Goal: Task Accomplishment & Management: Use online tool/utility

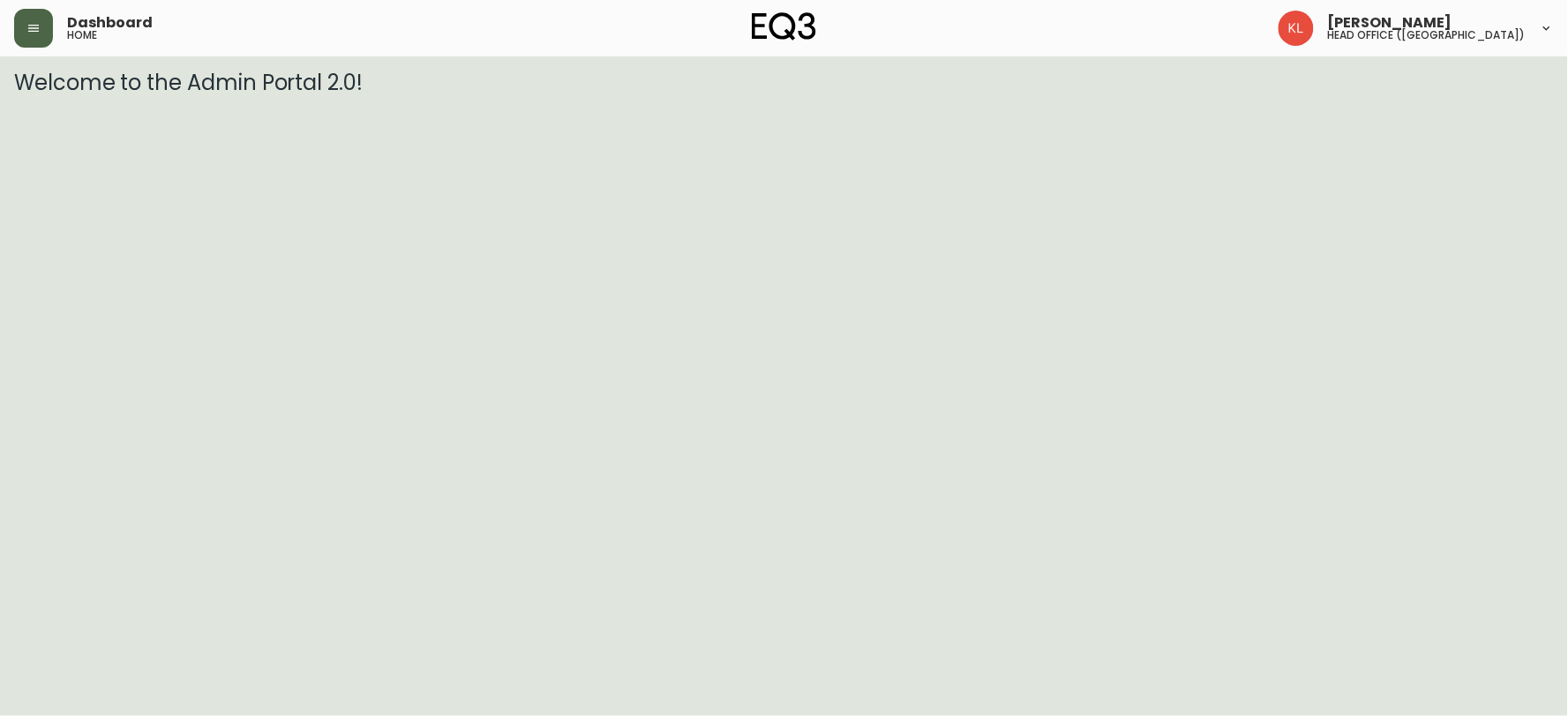
click at [26, 30] on icon "button" at bounding box center [33, 28] width 14 height 14
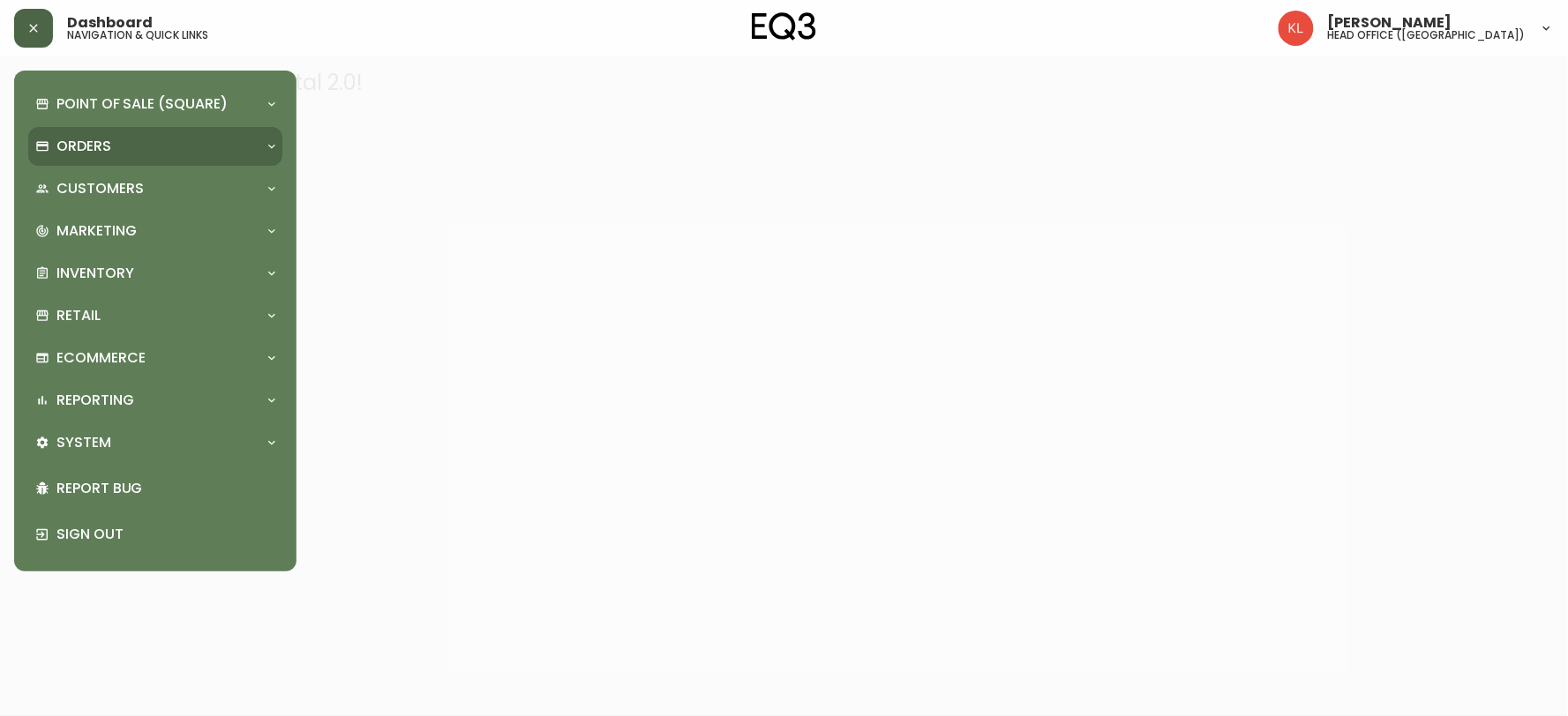
click at [123, 148] on div "Orders" at bounding box center [147, 147] width 223 height 20
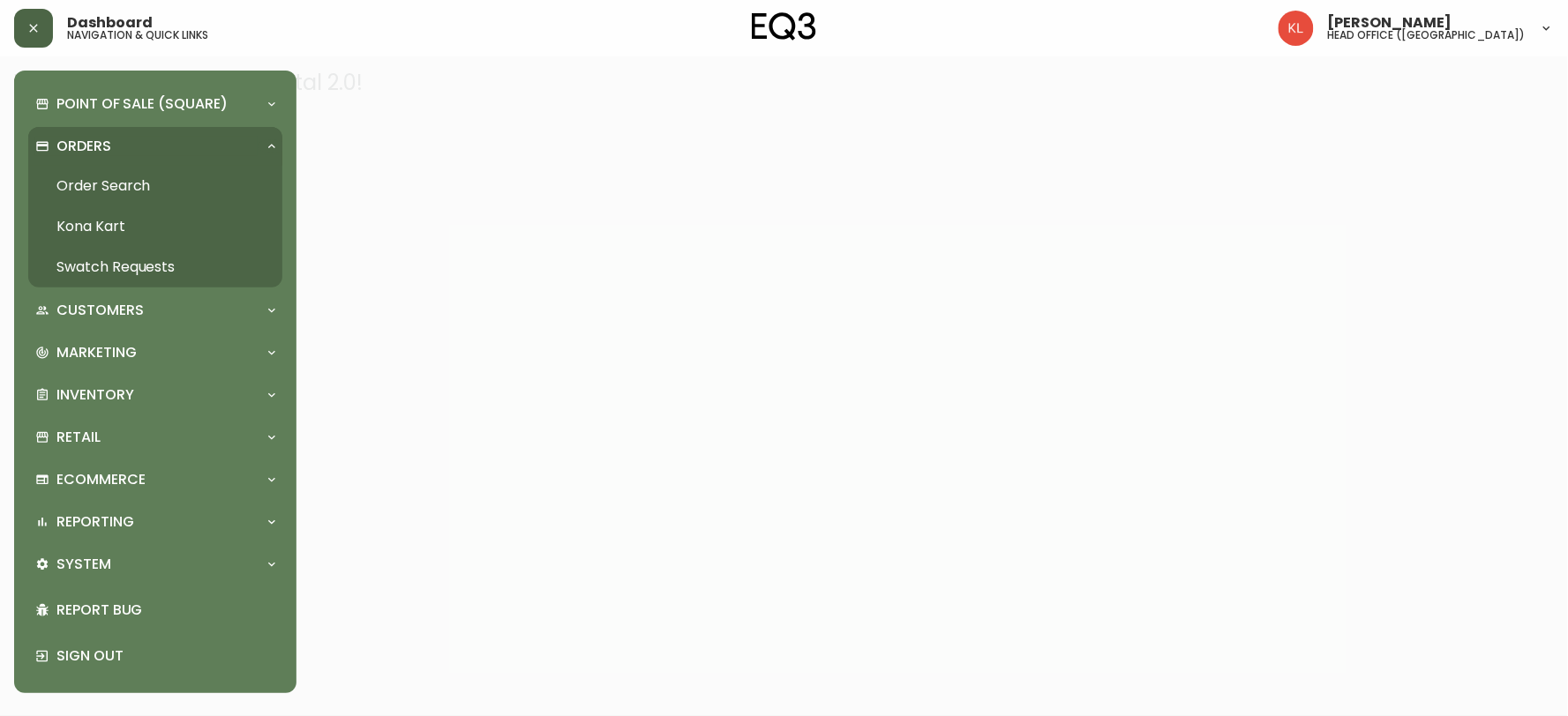
click at [149, 182] on link "Order Search" at bounding box center [155, 185] width 254 height 40
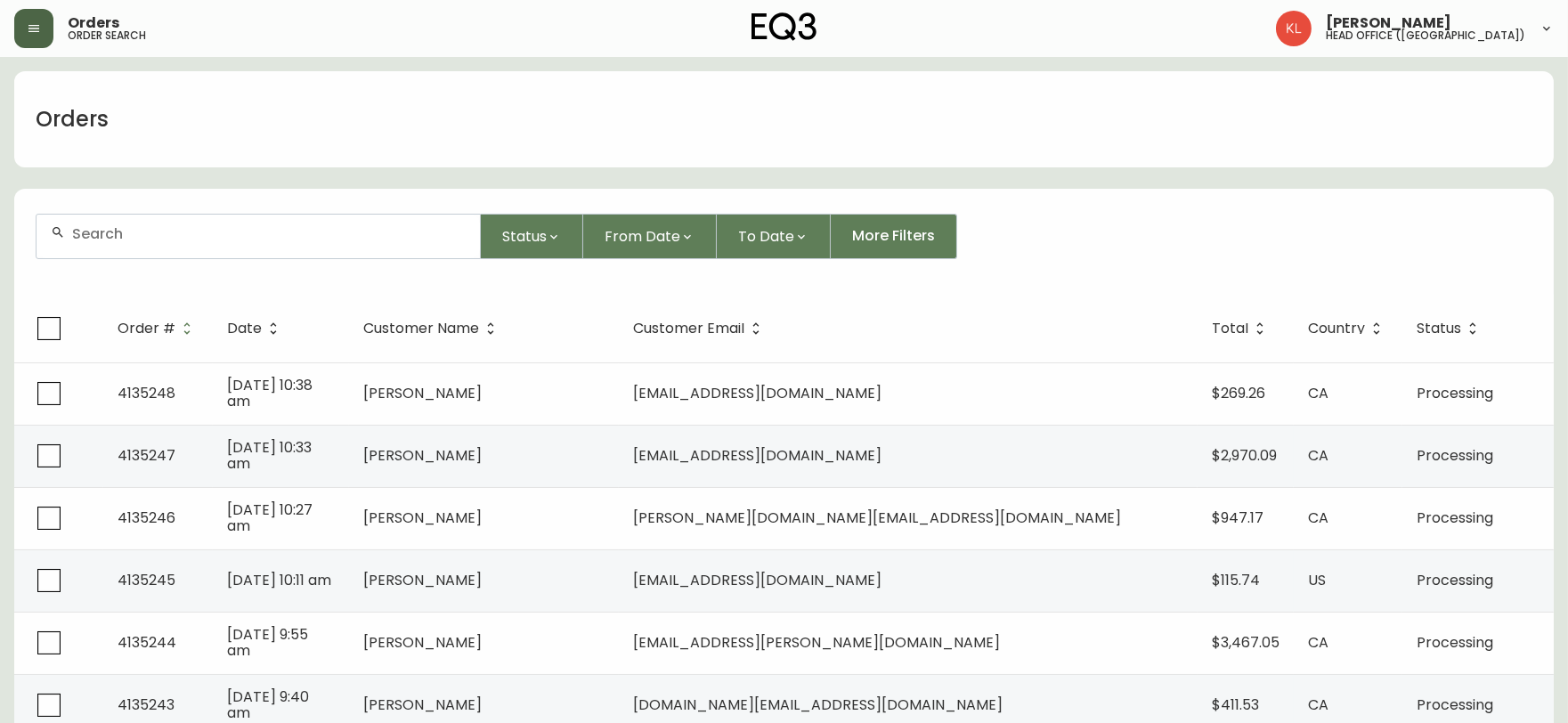
click at [155, 235] on input "text" at bounding box center [268, 234] width 394 height 17
paste input "[PHONE_NUMBER]"
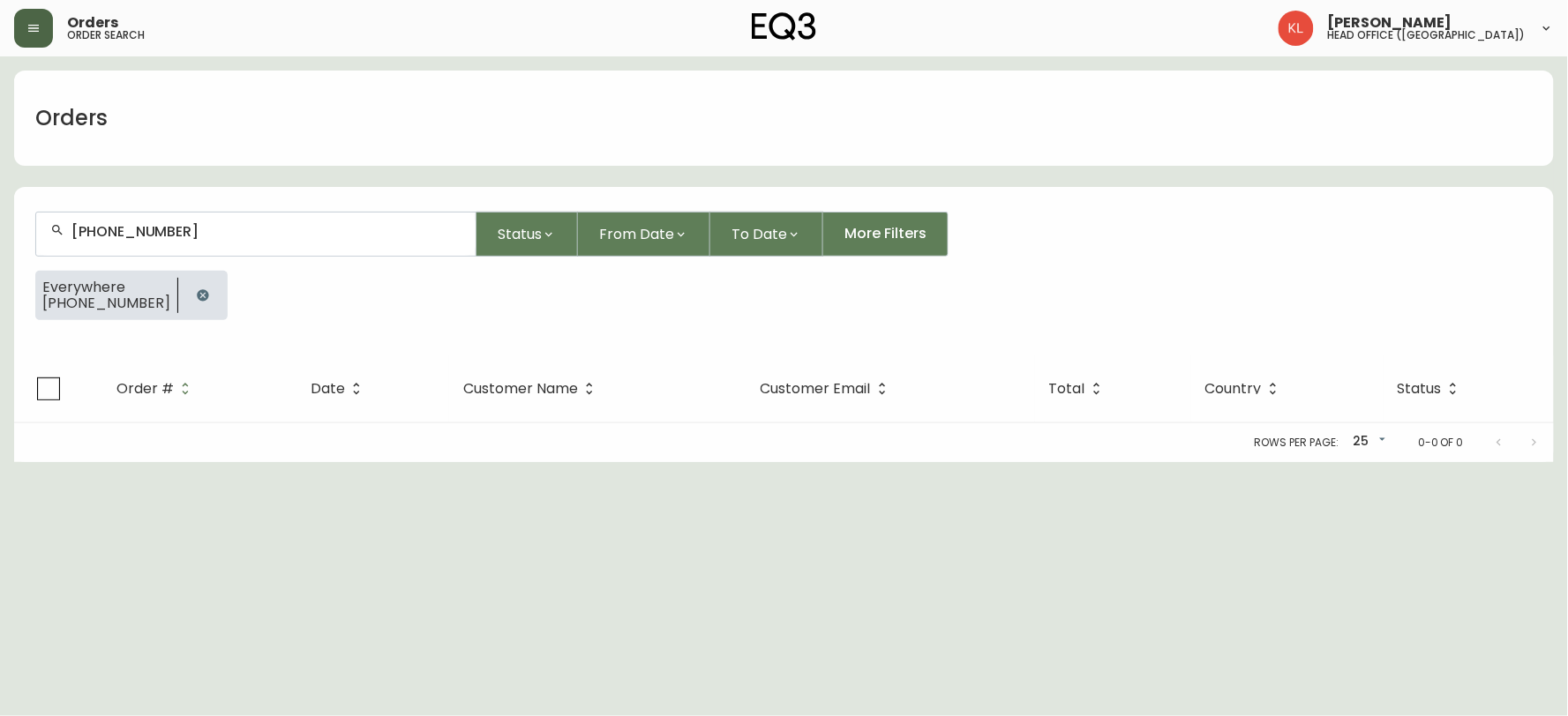
type input "[PHONE_NUMBER]"
click at [196, 295] on icon "button" at bounding box center [202, 295] width 14 height 14
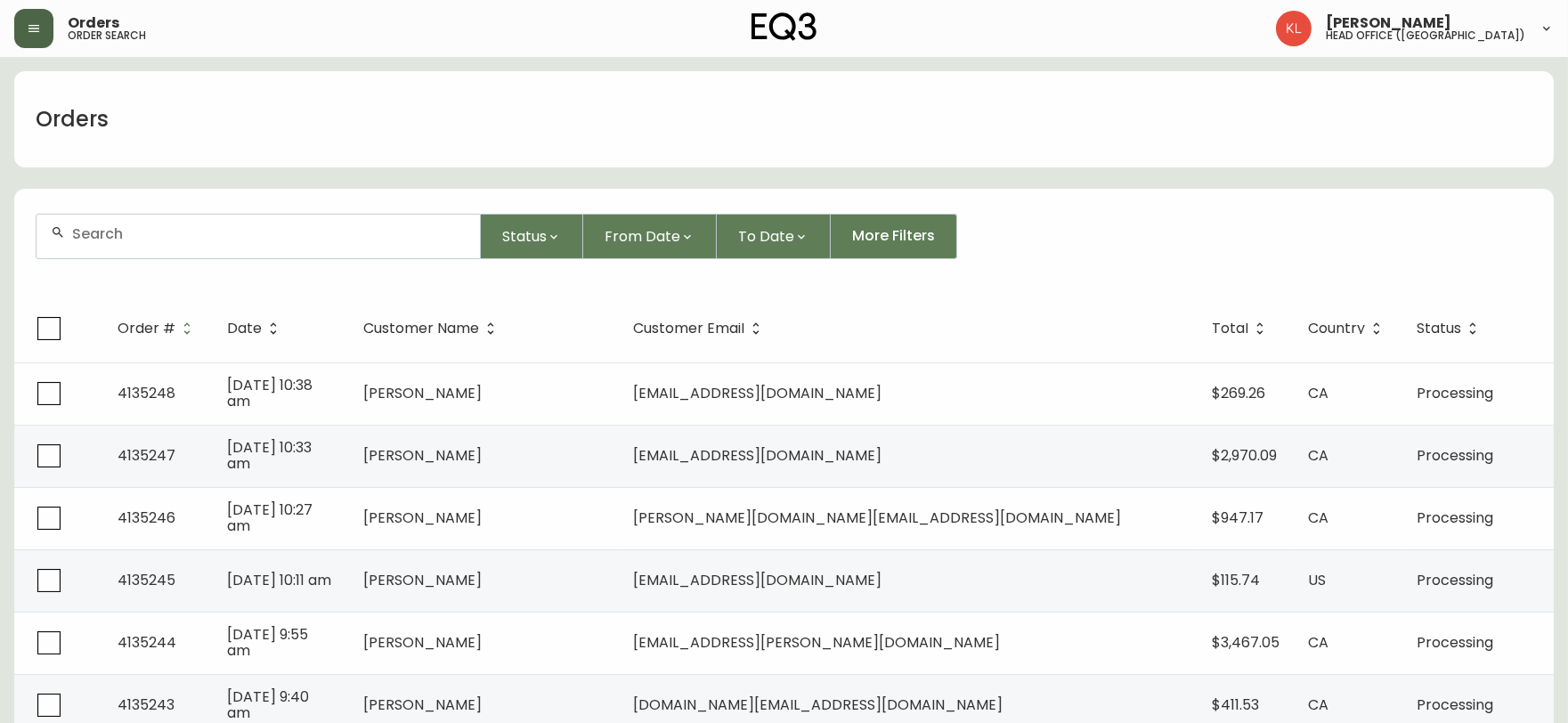
click at [253, 255] on div at bounding box center [258, 236] width 444 height 44
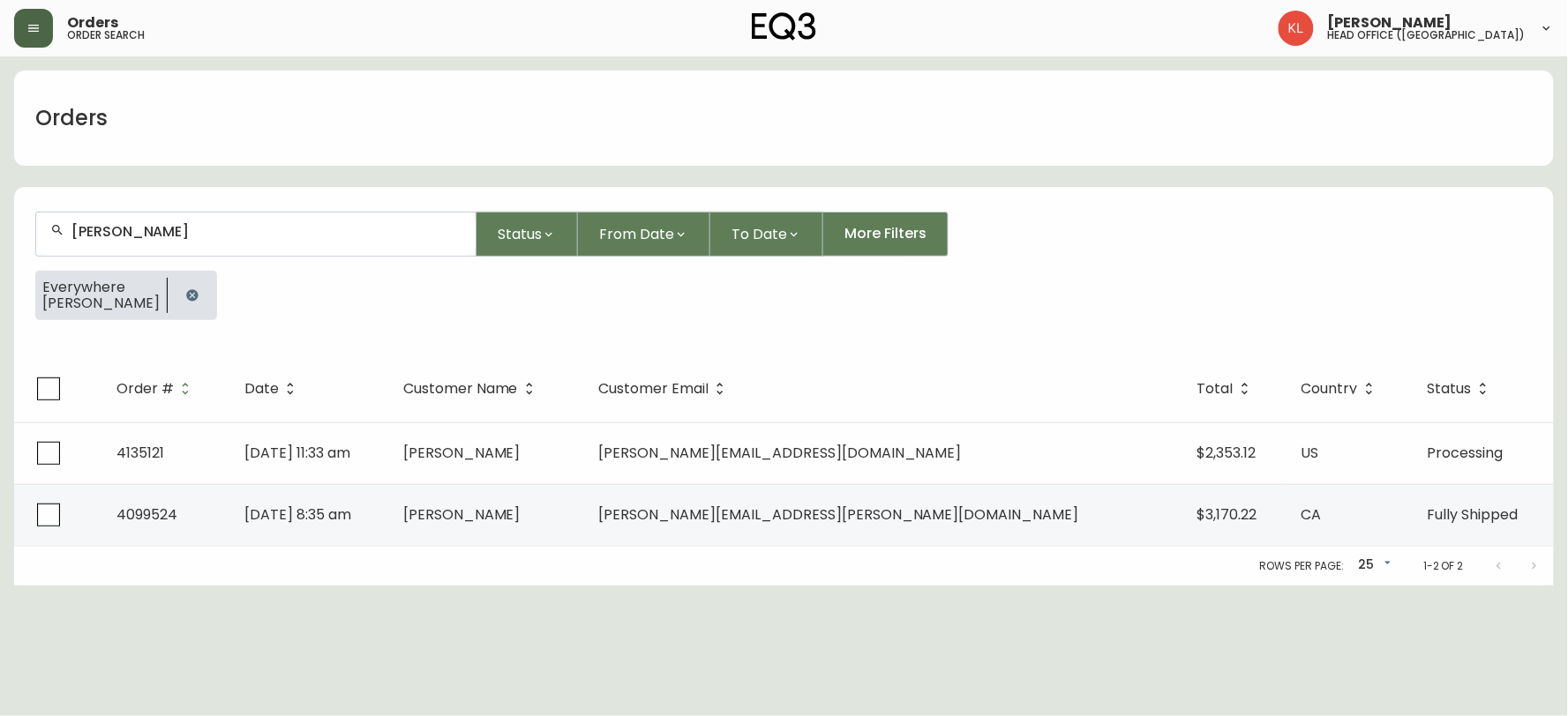
drag, startPoint x: 227, startPoint y: 248, endPoint x: 0, endPoint y: 186, distance: 235.3
click at [0, 188] on main "Orders [PERSON_NAME] Status From Date To Date More Filters Everywhere [PERSON_N…" at bounding box center [784, 320] width 1568 height 529
paste input "[EMAIL_ADDRESS][DOMAIN_NAME]"
type input "[EMAIL_ADDRESS][DOMAIN_NAME]"
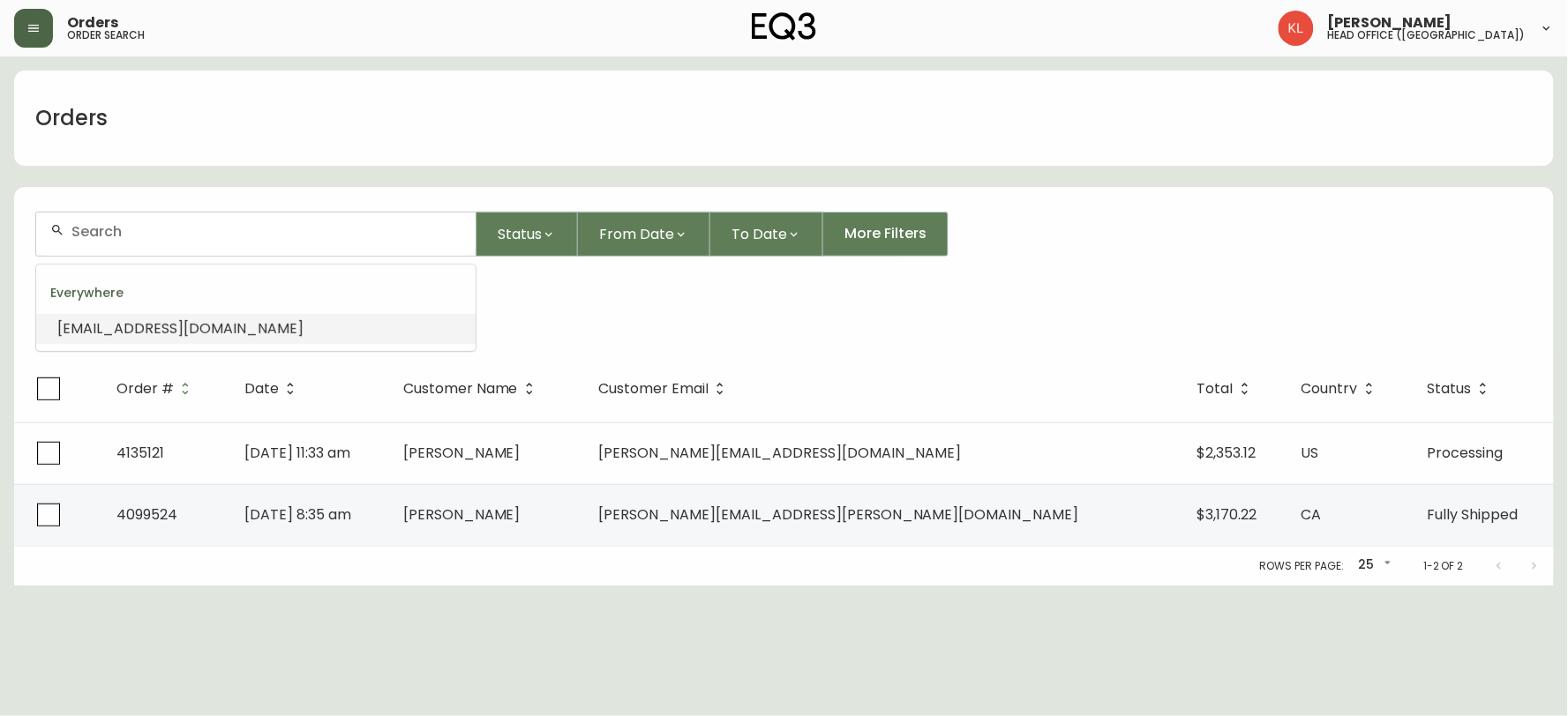
paste input "[EMAIL_ADDRESS][DOMAIN_NAME]"
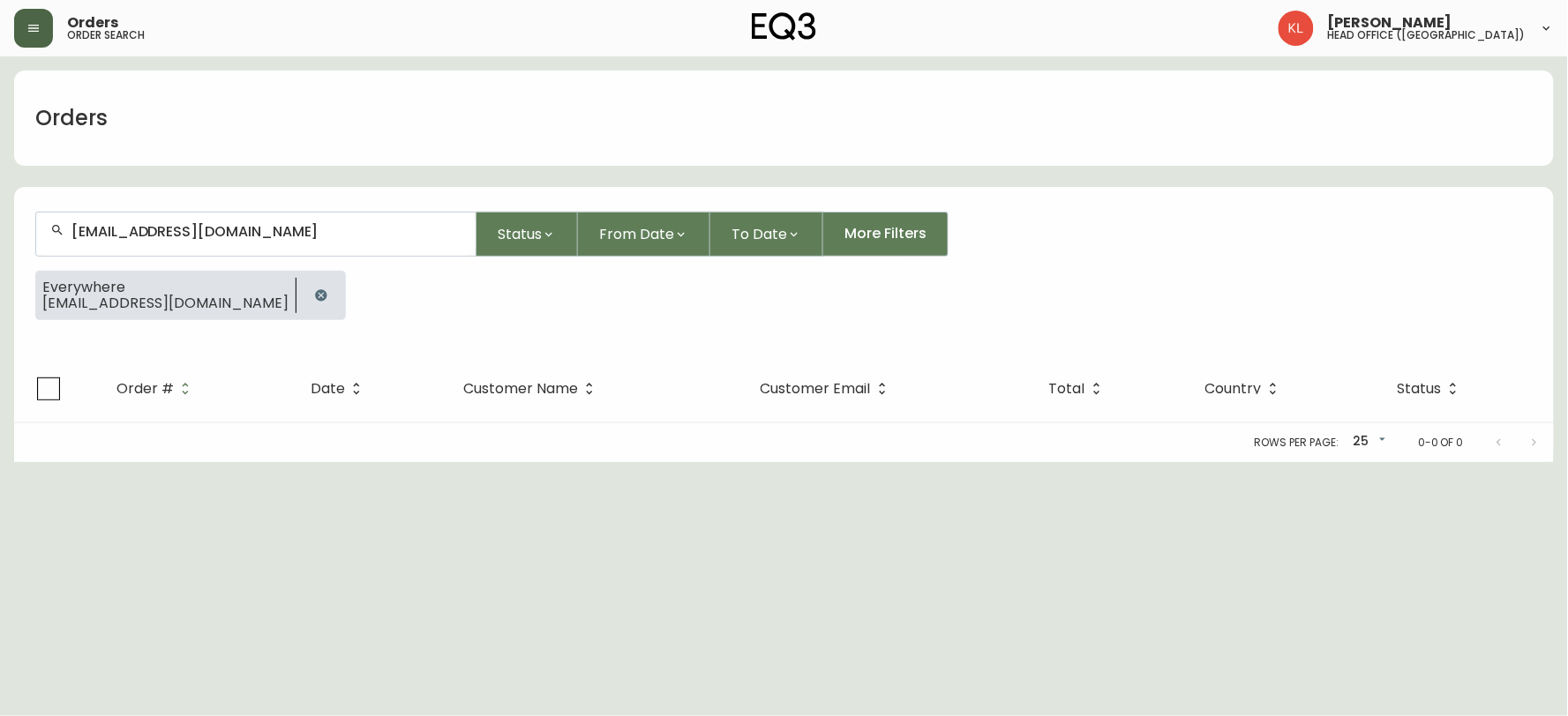
drag, startPoint x: 305, startPoint y: 241, endPoint x: 0, endPoint y: 234, distance: 305.1
click at [0, 237] on main "Orders [EMAIL_ADDRESS][DOMAIN_NAME] Status From Date To Date More Filters Every…" at bounding box center [784, 259] width 1568 height 406
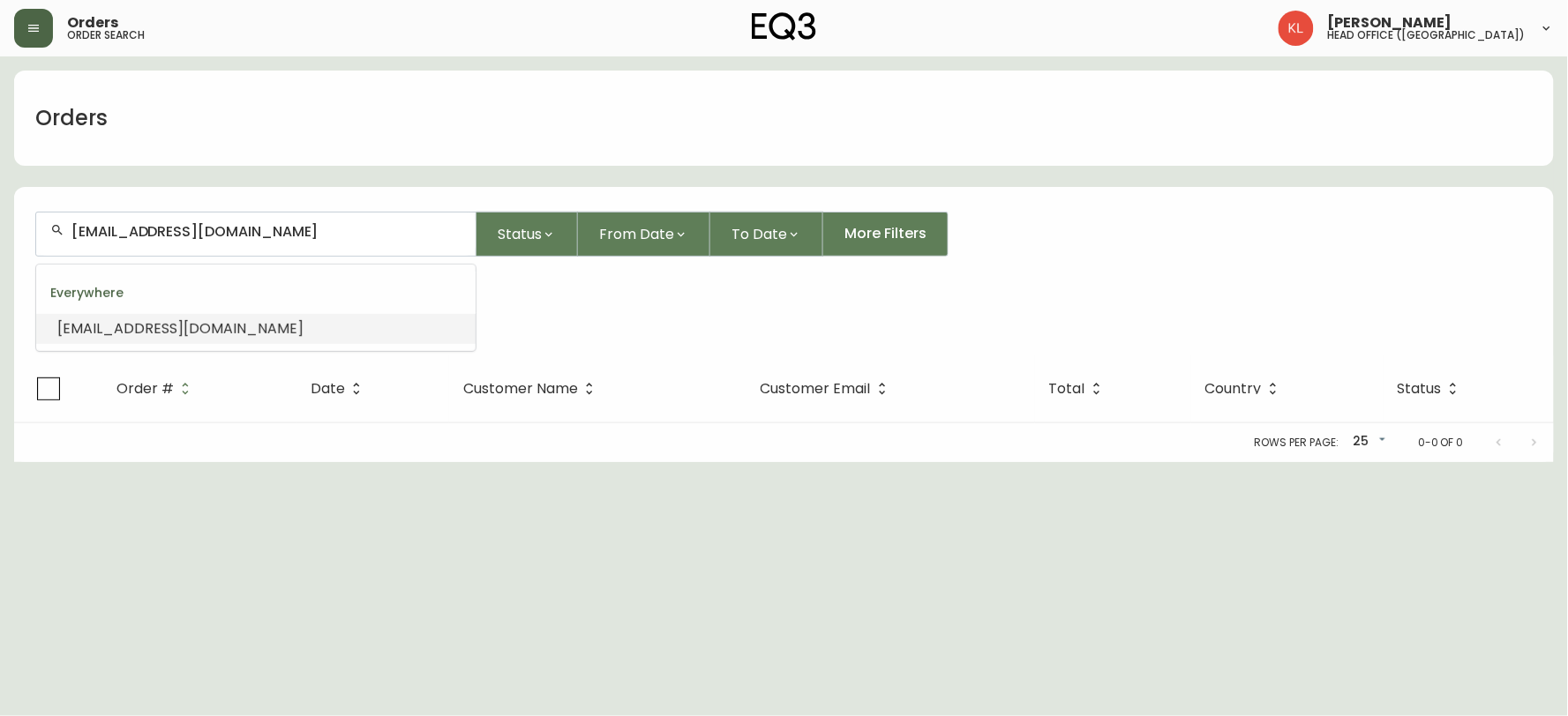
drag, startPoint x: 331, startPoint y: 233, endPoint x: 0, endPoint y: 231, distance: 331.0
click at [0, 232] on main "Orders [EMAIL_ADDRESS][DOMAIN_NAME] Status From Date To Date More Filters Every…" at bounding box center [784, 259] width 1568 height 406
paste input "[PERSON_NAME]@barrys"
type input "[PERSON_NAME][EMAIL_ADDRESS][DOMAIN_NAME]"
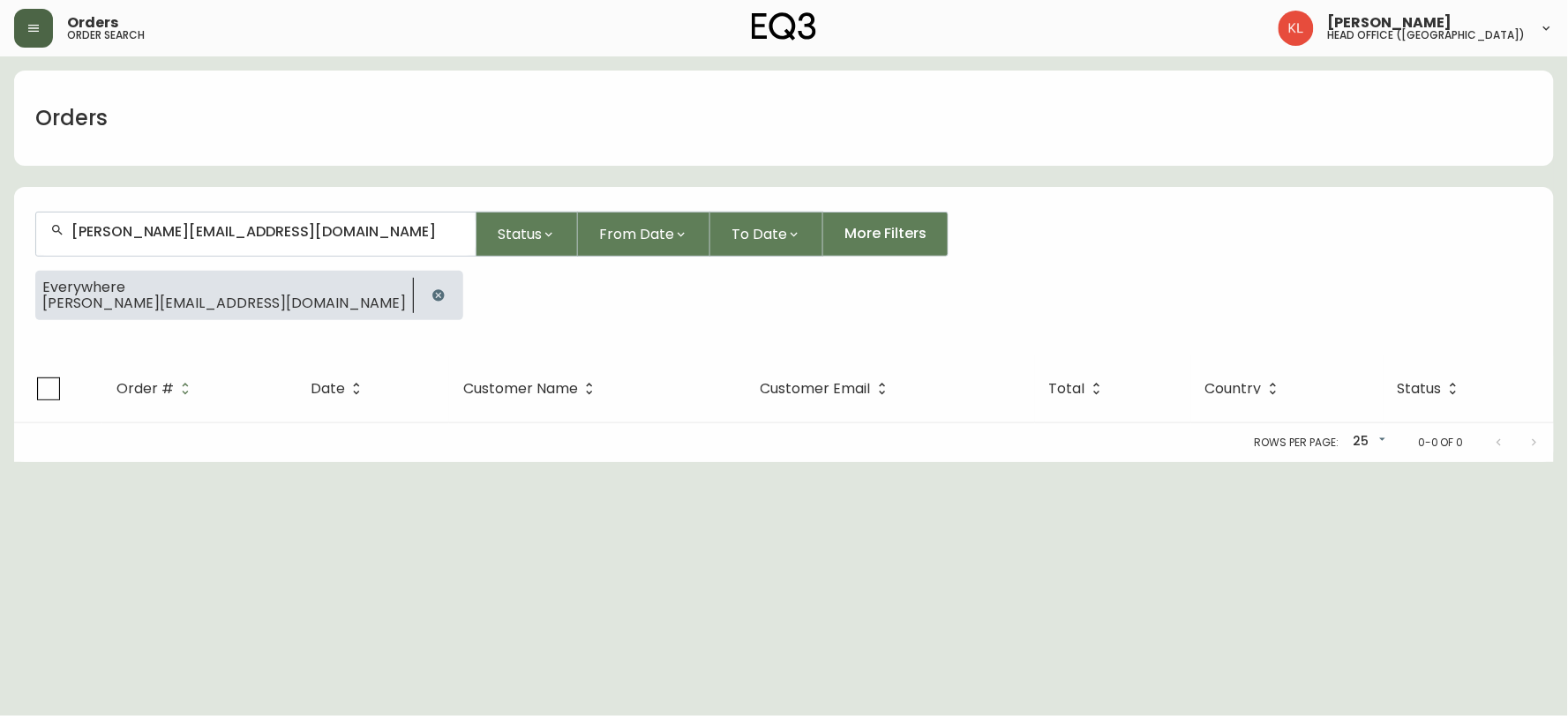
click at [907, 462] on html "Orders order search [PERSON_NAME] head office ([GEOGRAPHIC_DATA]) Orders [PERSO…" at bounding box center [784, 231] width 1568 height 462
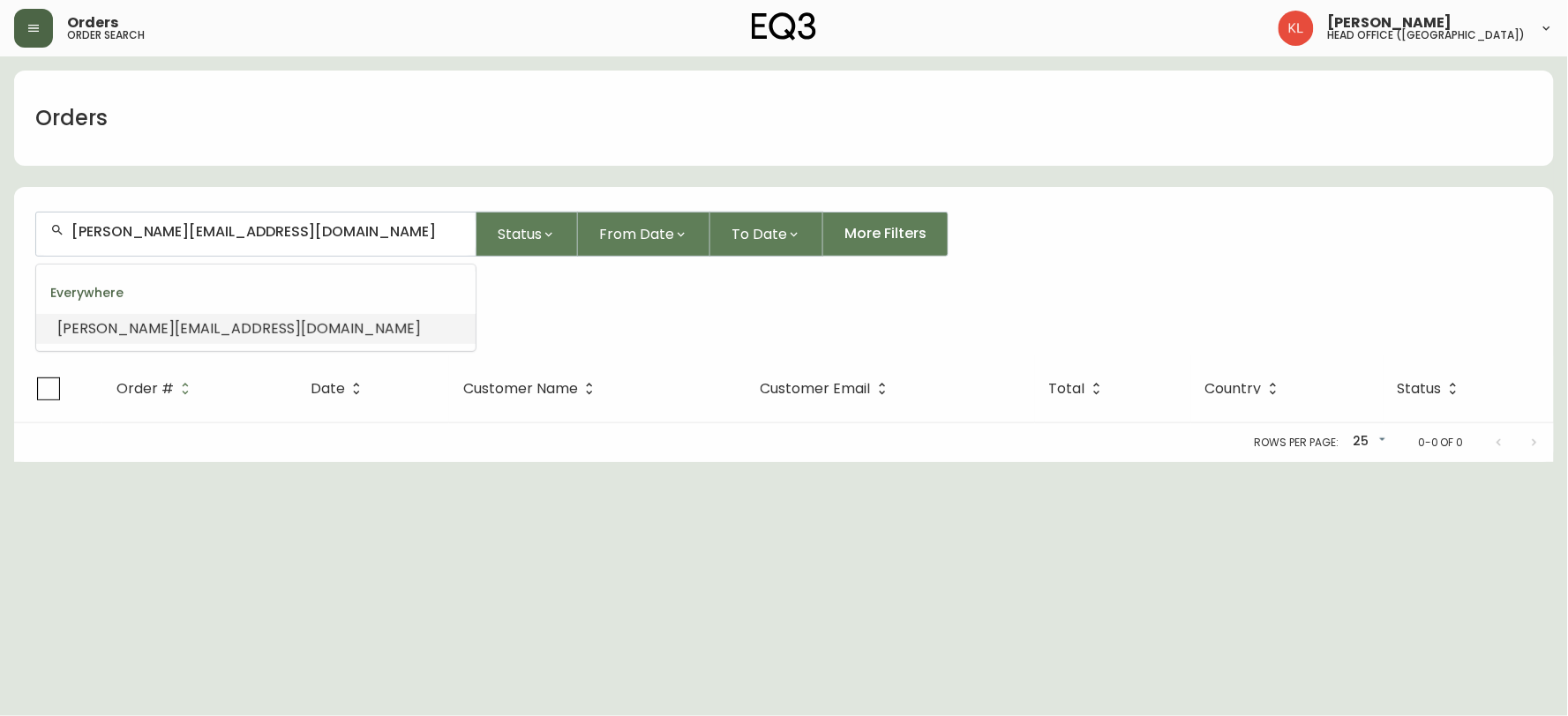
click at [0, 174] on main "Orders [PERSON_NAME][EMAIL_ADDRESS][DOMAIN_NAME] Status From Date To Date More …" at bounding box center [784, 259] width 1568 height 406
paste input "[PERSON_NAME][EMAIL_ADDRESS][PERSON_NAME]"
type input "[PERSON_NAME][EMAIL_ADDRESS][PERSON_NAME][DOMAIN_NAME]"
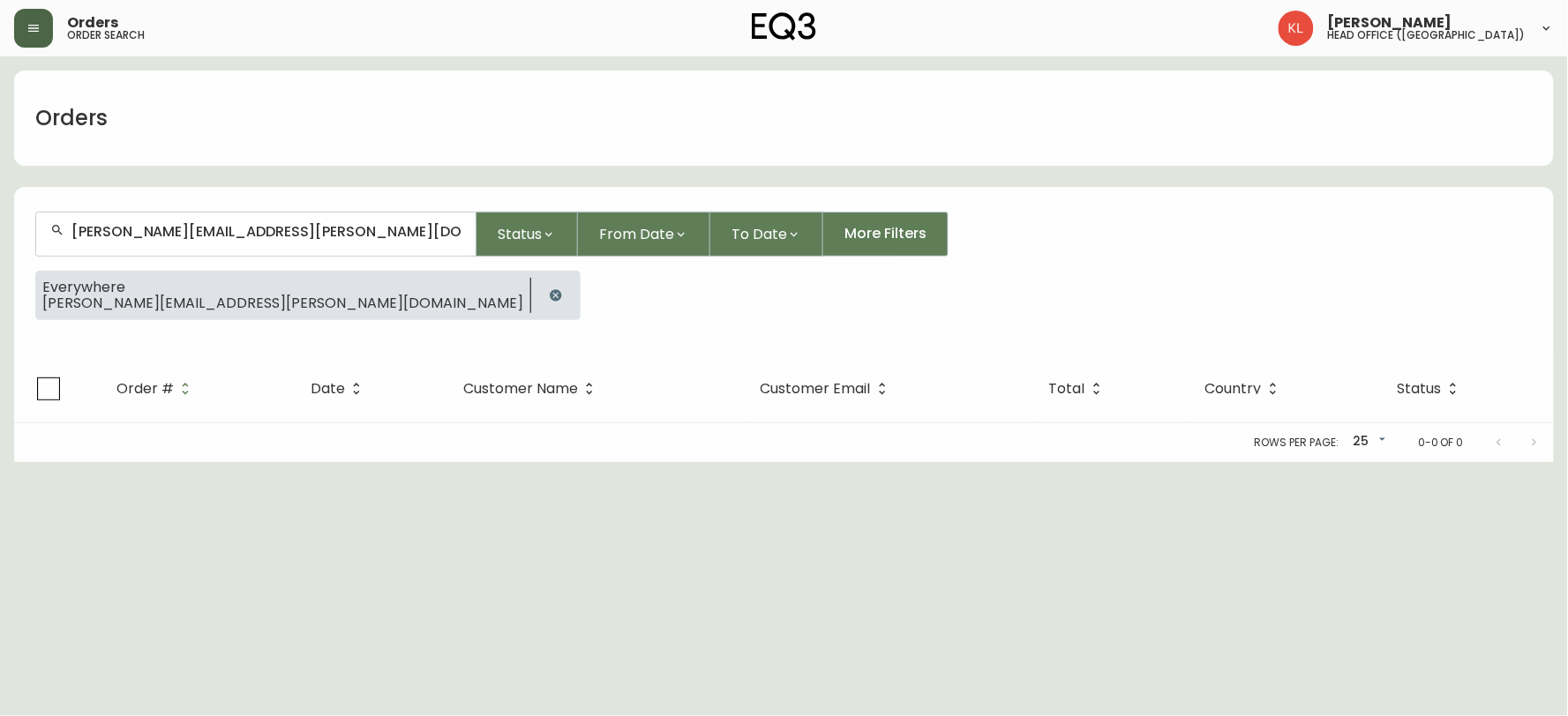
type input "[PERSON_NAME][EMAIL_ADDRESS][PERSON_NAME][DOMAIN_NAME]"
drag, startPoint x: 397, startPoint y: 664, endPoint x: 260, endPoint y: 454, distance: 250.7
click at [397, 462] on html "Orders order search [PERSON_NAME] head office ([GEOGRAPHIC_DATA]) Orders [PERSO…" at bounding box center [784, 231] width 1568 height 462
click at [550, 296] on icon "button" at bounding box center [556, 295] width 11 height 11
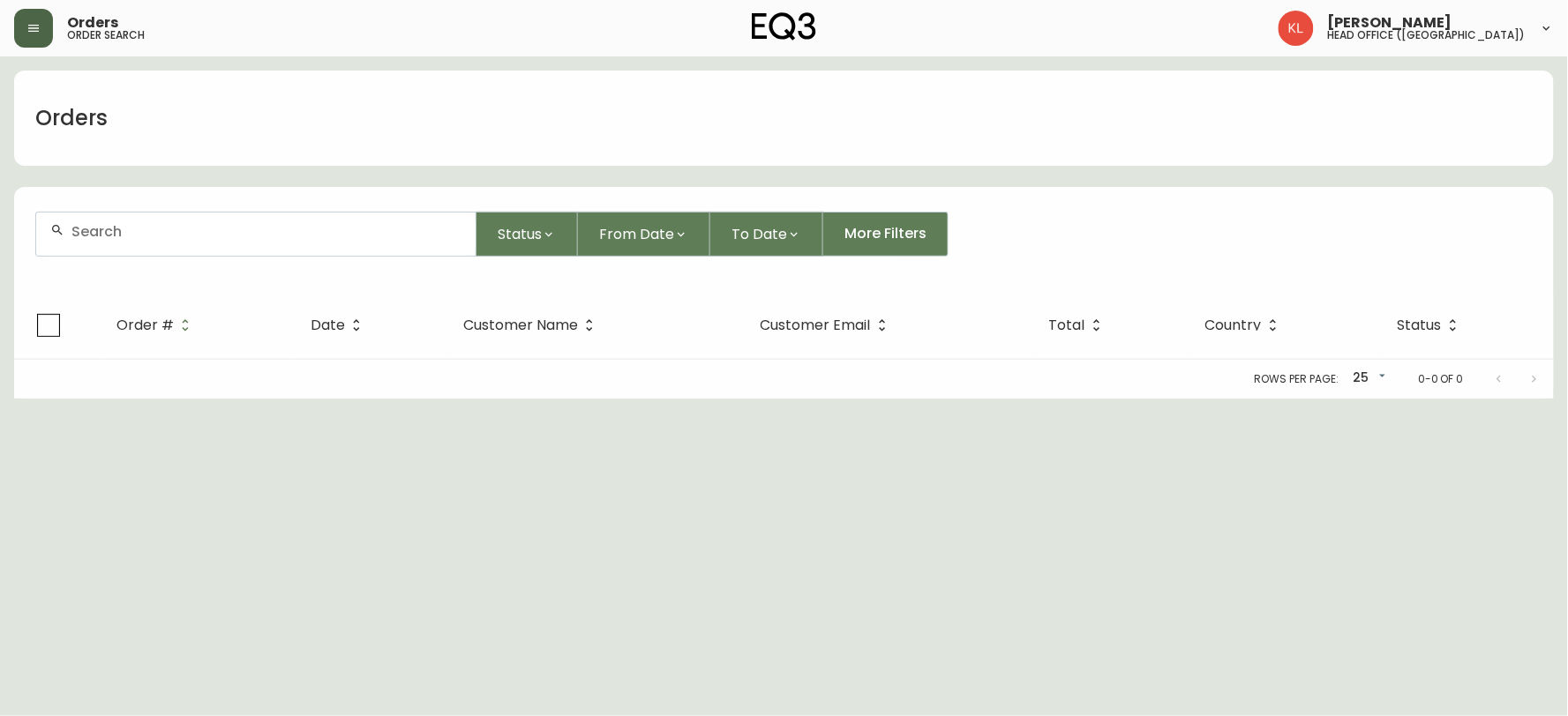
click at [251, 239] on input "text" at bounding box center [266, 232] width 390 height 17
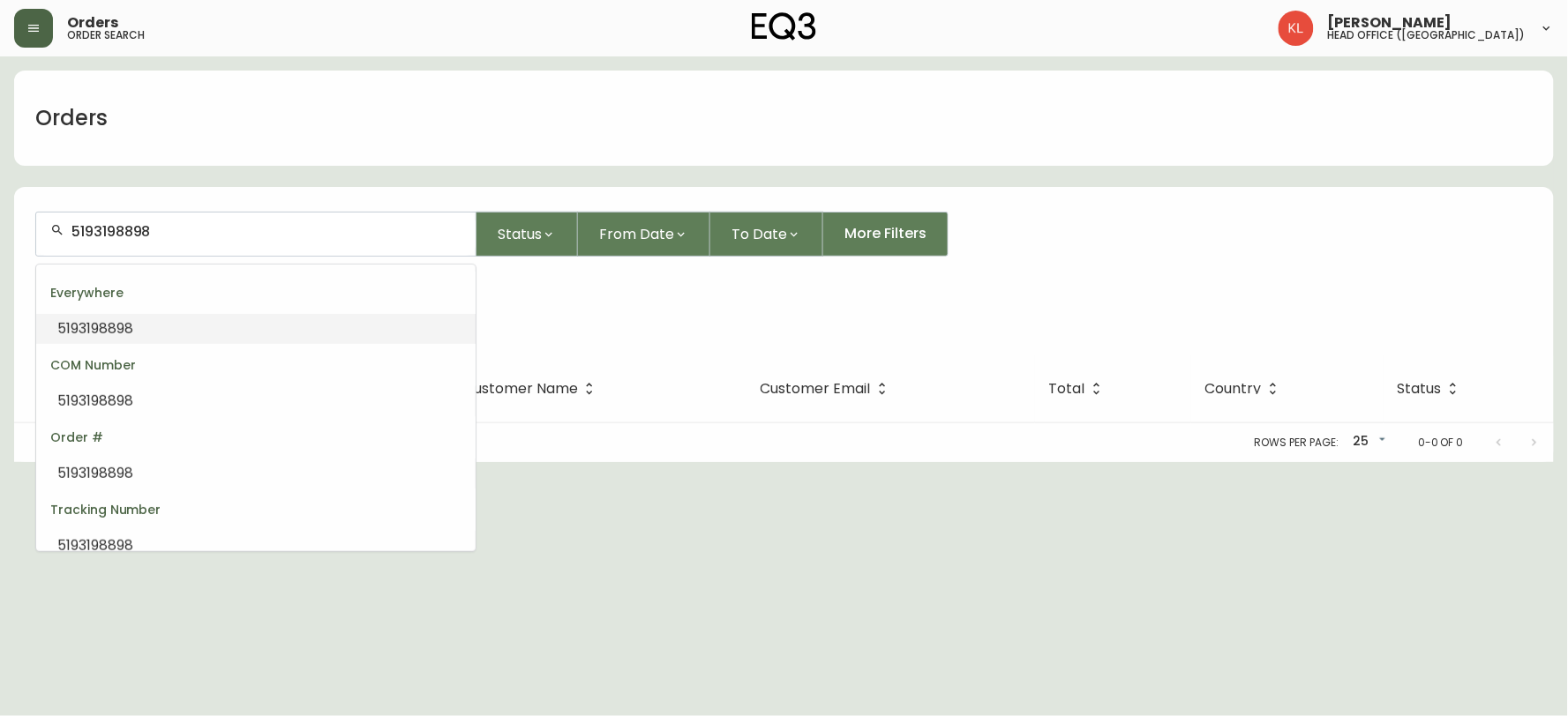
drag, startPoint x: 189, startPoint y: 238, endPoint x: 0, endPoint y: 210, distance: 191.1
click at [0, 210] on main "Orders 5193198898 Status From Date To Date More Filters Everywhere 5193198898 O…" at bounding box center [784, 259] width 1568 height 406
paste input "(519) 319-"
type input "[PHONE_NUMBER]"
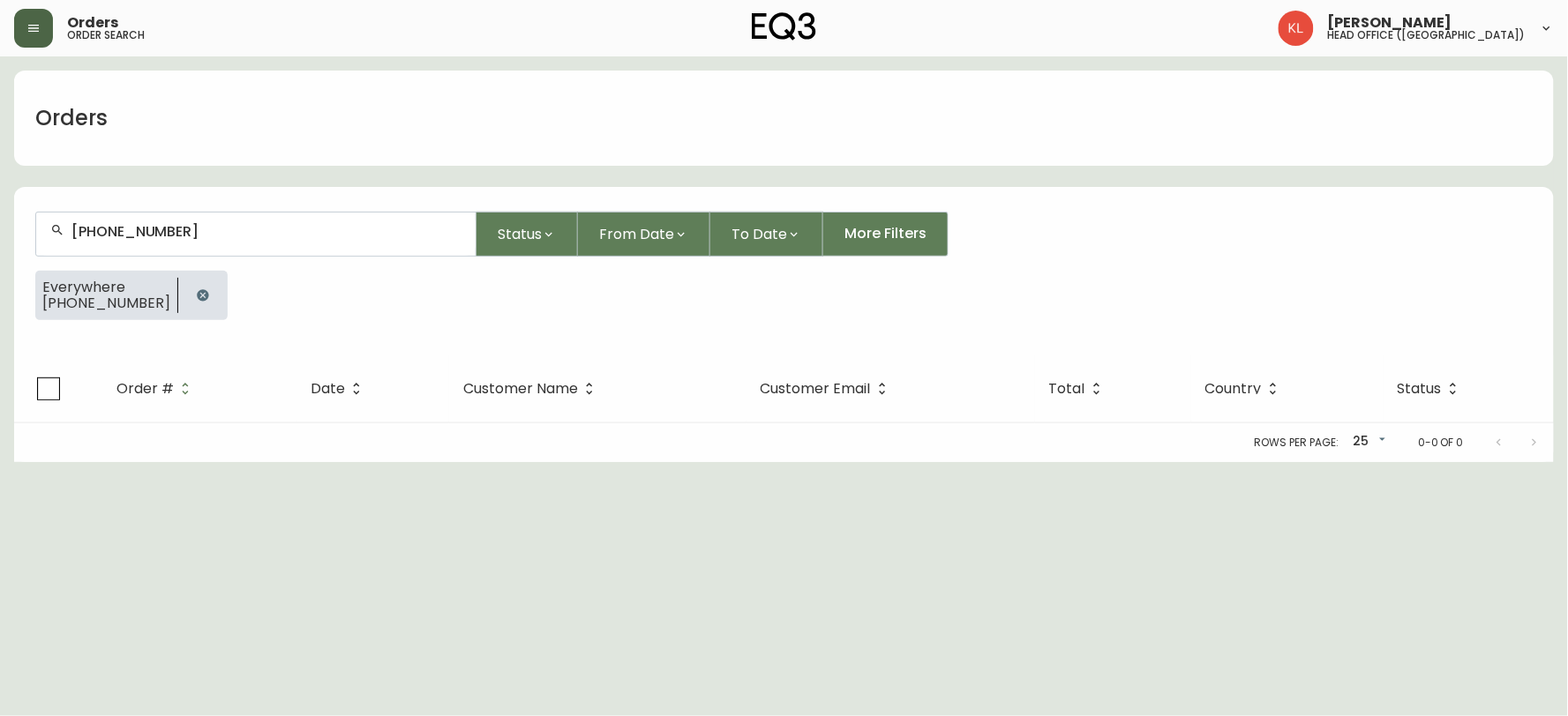
drag, startPoint x: 1465, startPoint y: 556, endPoint x: 1531, endPoint y: 450, distance: 124.9
click at [1465, 462] on html "Orders order search [PERSON_NAME] head office ([GEOGRAPHIC_DATA]) Orders [PHONE…" at bounding box center [784, 231] width 1568 height 462
drag, startPoint x: 327, startPoint y: 237, endPoint x: 0, endPoint y: 179, distance: 332.1
click at [0, 179] on main "Orders [PHONE_NUMBER] Status From Date To Date More Filters Everywhere [PHONE_N…" at bounding box center [784, 259] width 1568 height 406
paste input "[EMAIL_ADDRESS][DOMAIN_NAME]"
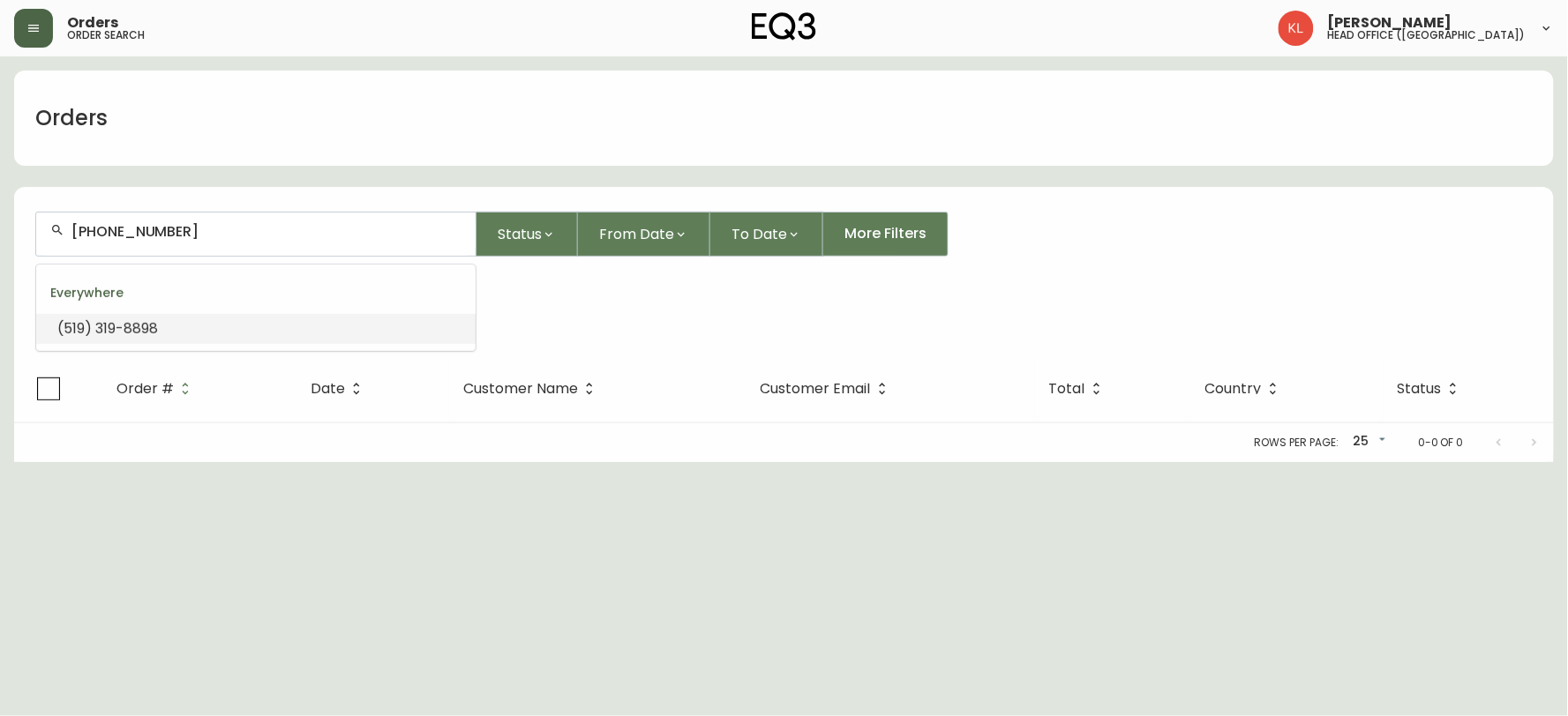
type input "[EMAIL_ADDRESS][DOMAIN_NAME]"
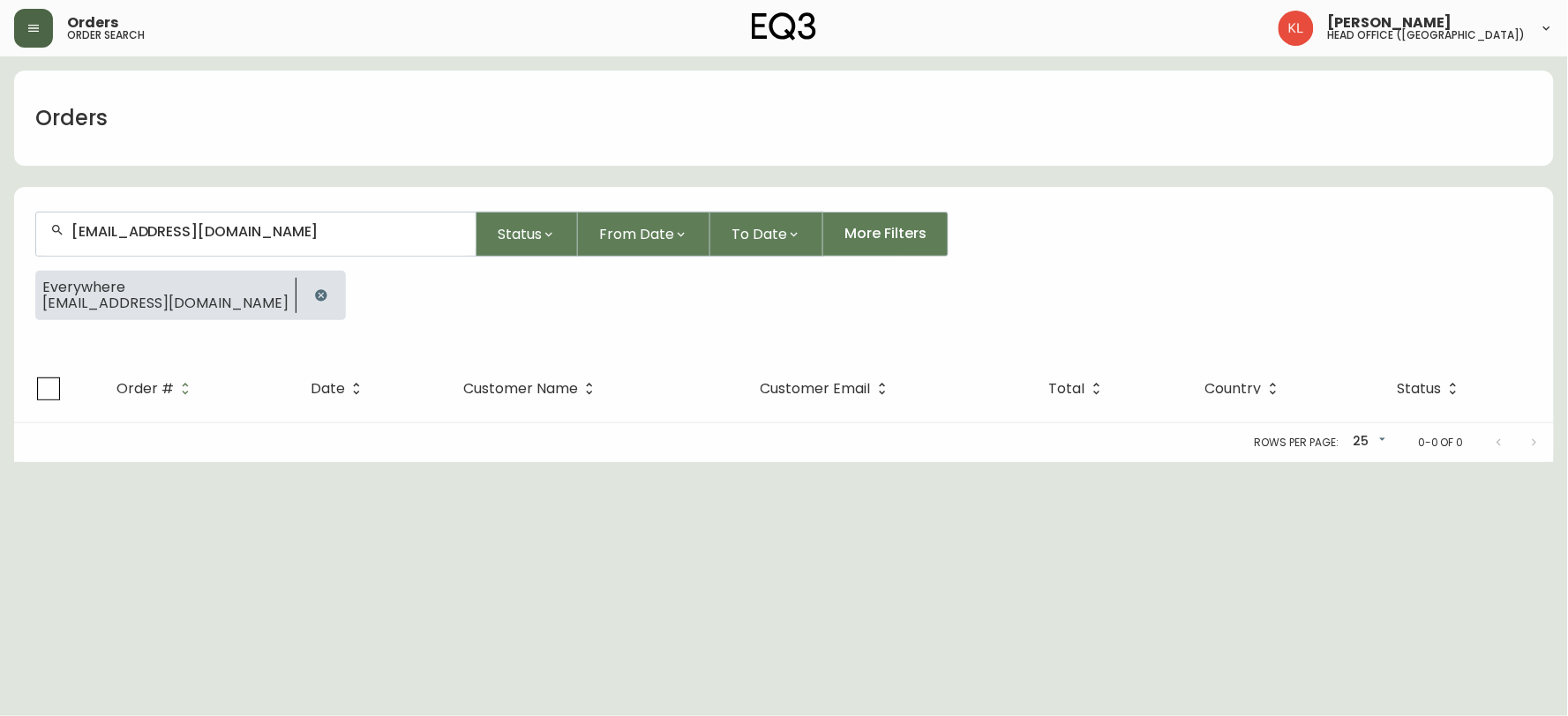
type input "[EMAIL_ADDRESS][DOMAIN_NAME]"
